Goal: Transaction & Acquisition: Purchase product/service

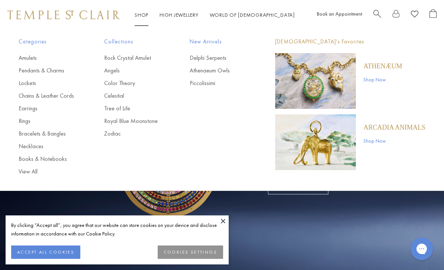
click at [222, 58] on link "Delphi Serpents" at bounding box center [217, 58] width 56 height 8
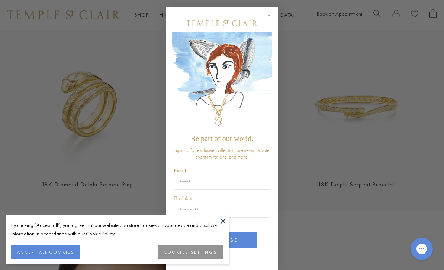
scroll to position [225, 0]
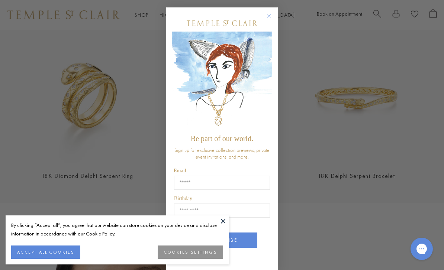
click at [271, 72] on img "POPUP Form" at bounding box center [222, 81] width 100 height 99
click at [271, 20] on circle "Close dialog" at bounding box center [268, 16] width 9 height 9
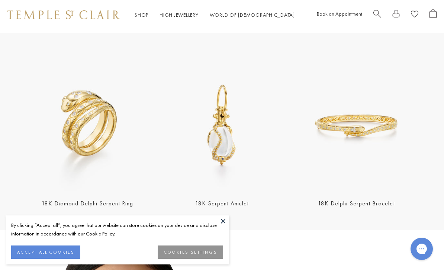
scroll to position [198, 0]
click at [68, 145] on img at bounding box center [87, 125] width 130 height 130
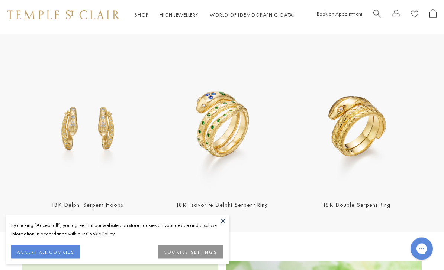
scroll to position [652, 0]
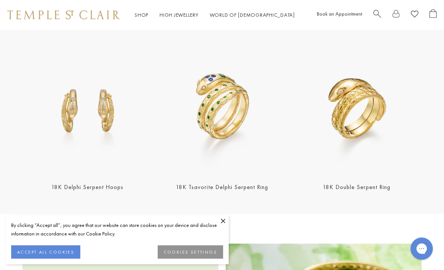
click at [77, 121] on img at bounding box center [87, 110] width 130 height 130
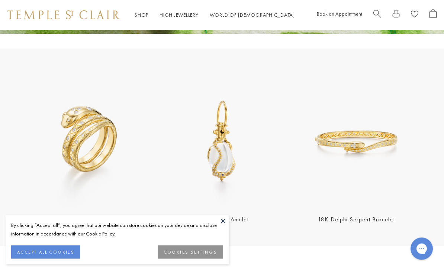
scroll to position [180, 0]
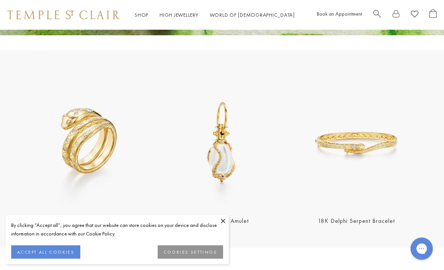
click at [345, 165] on img at bounding box center [356, 143] width 130 height 130
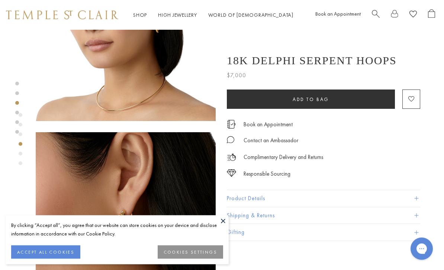
scroll to position [466, 1]
